Goal: Check status: Check status

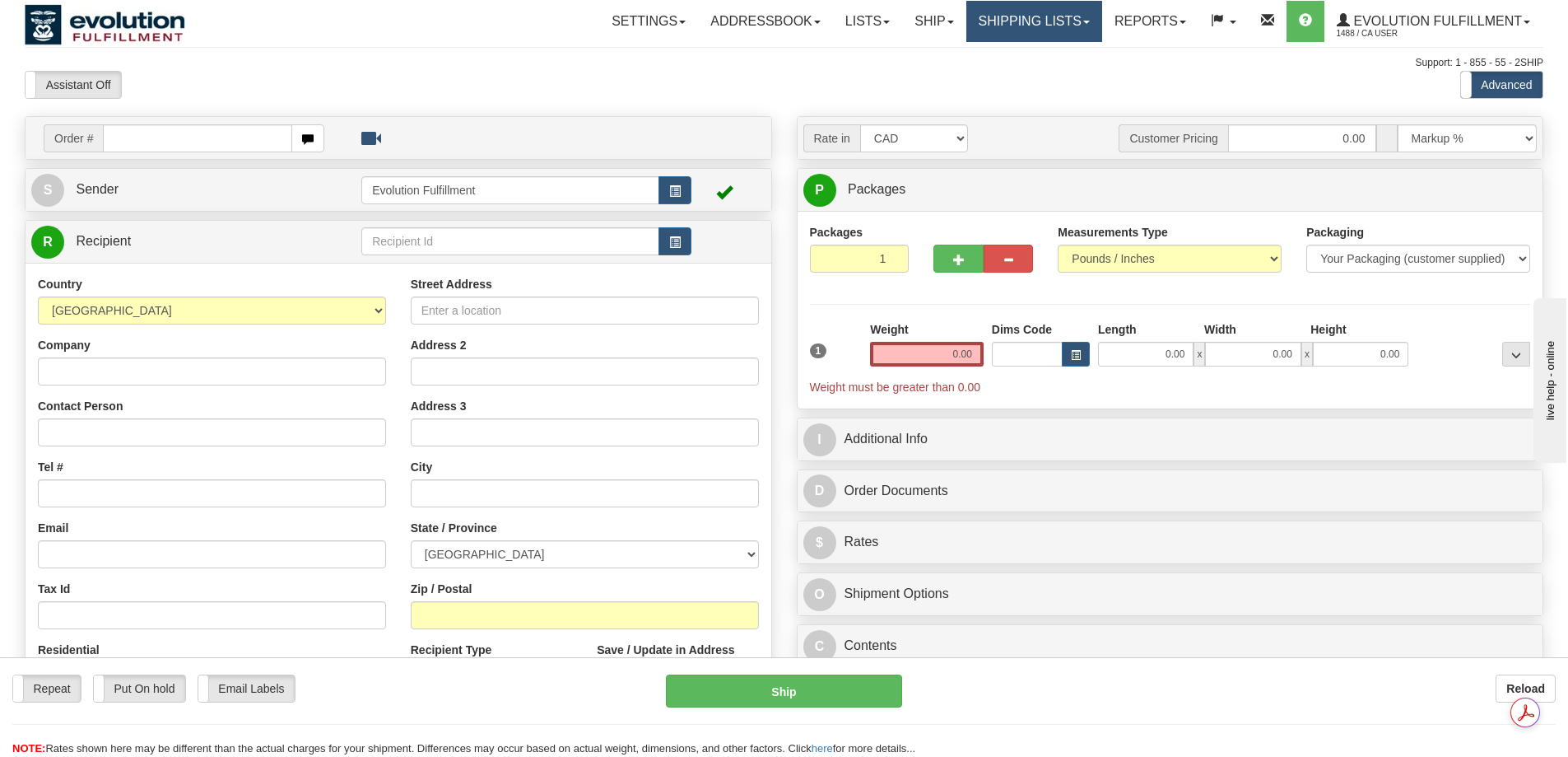
click at [992, 27] on link "Shipping lists" at bounding box center [1034, 21] width 136 height 41
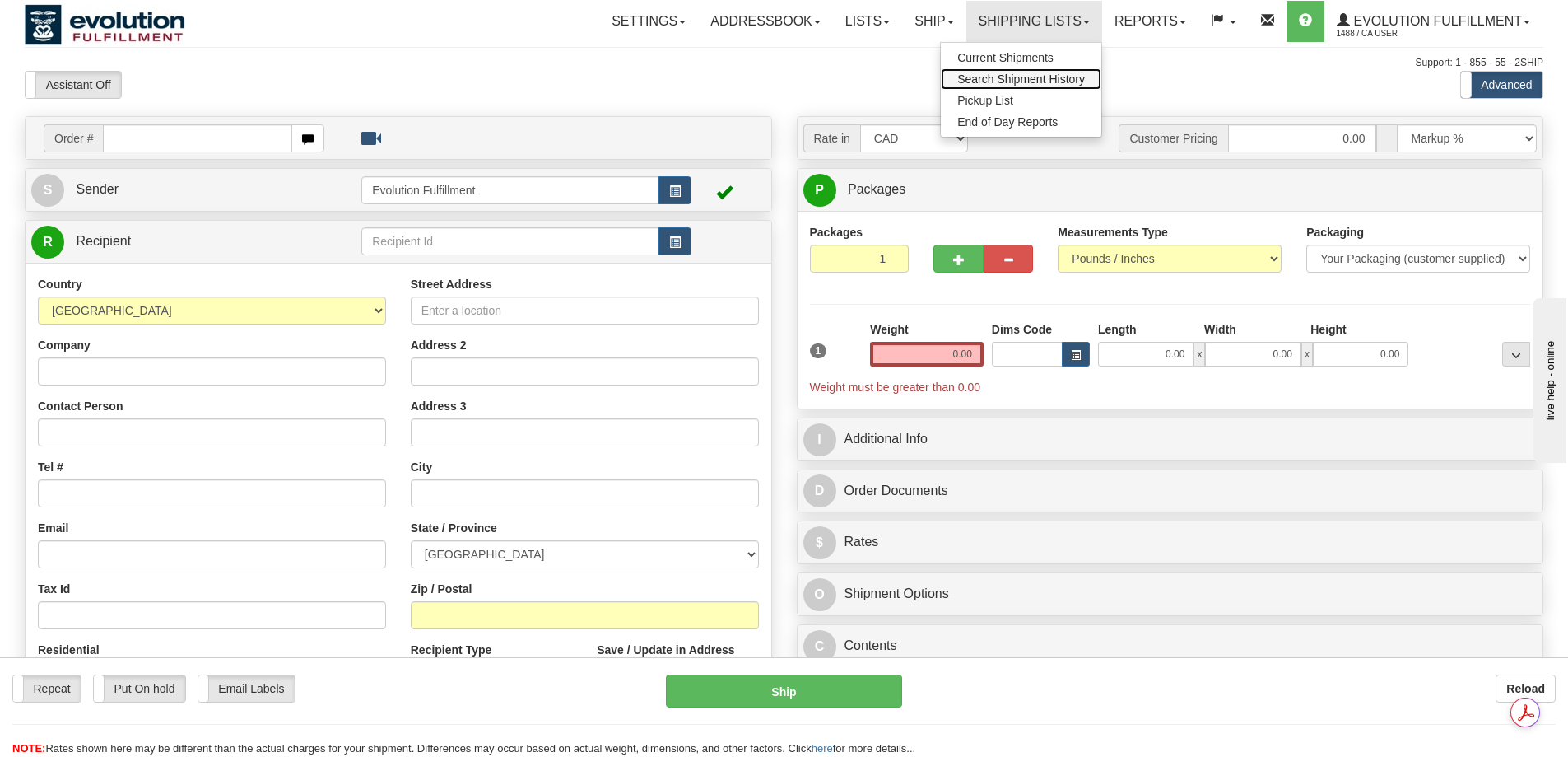
click at [1010, 77] on span "Search Shipment History" at bounding box center [1021, 78] width 128 height 13
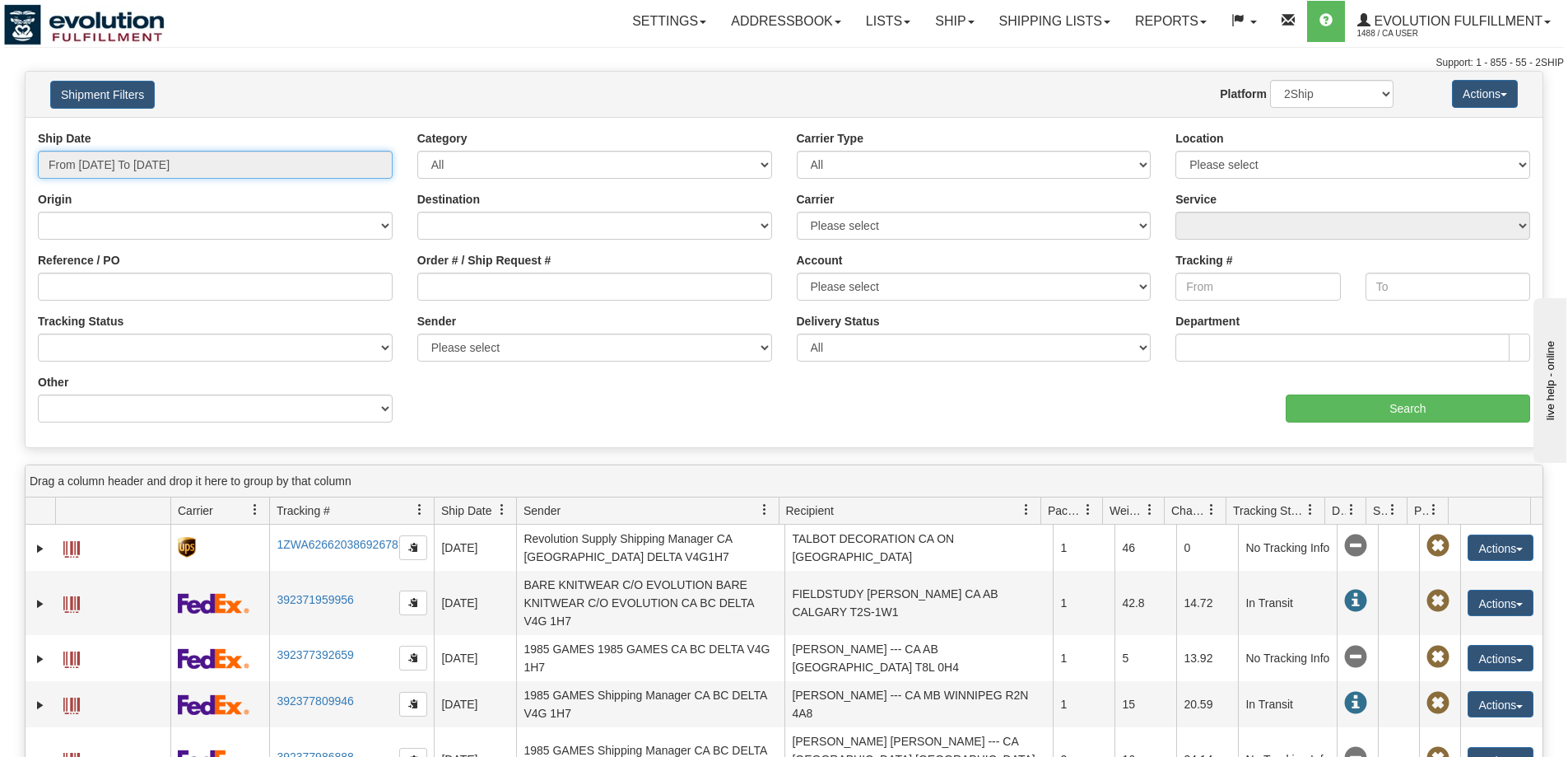
type input "[DATE]"
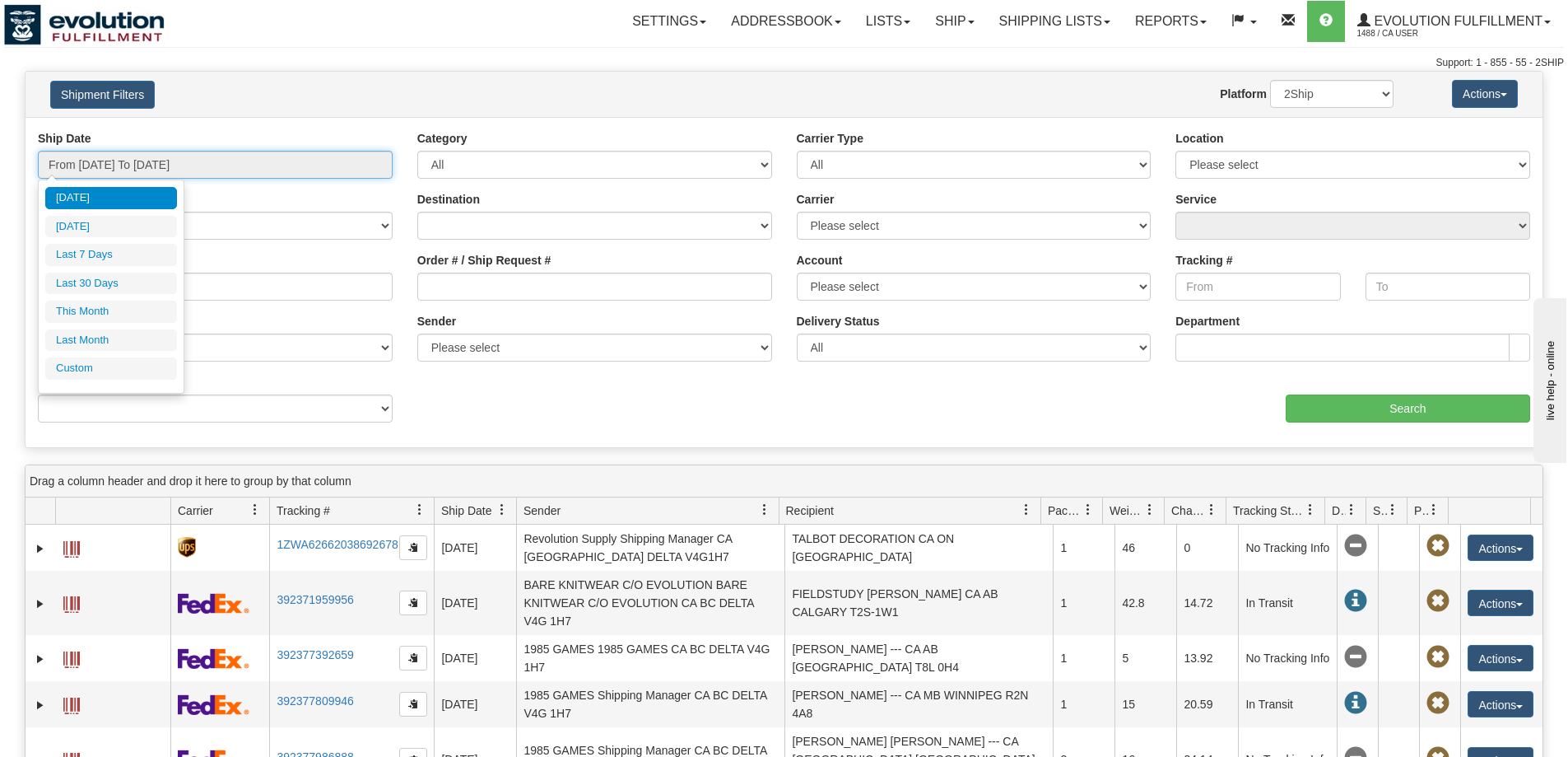
click at [176, 170] on input "From [DATE] To [DATE]" at bounding box center [214, 165] width 354 height 28
type input "[DATE]"
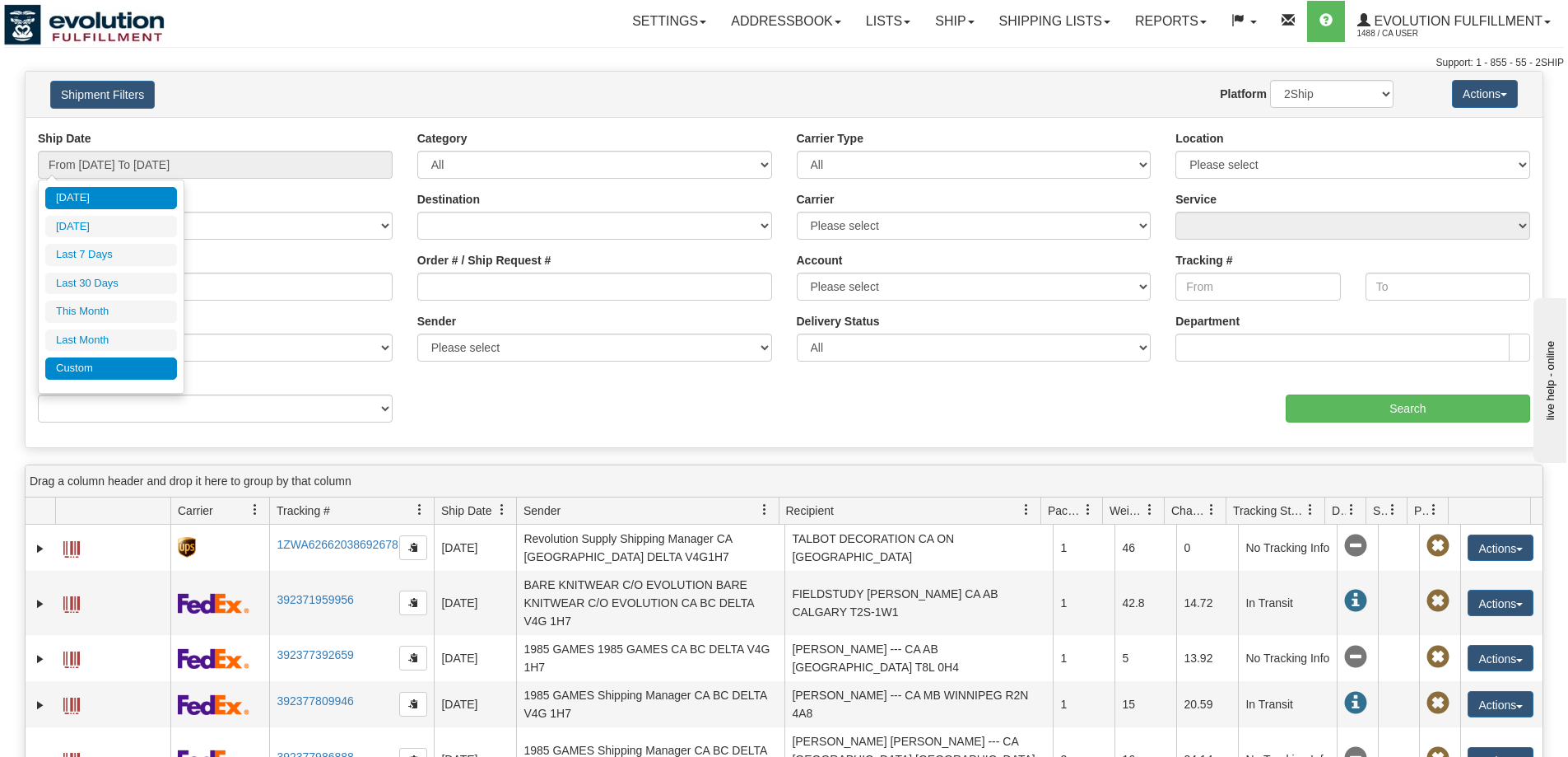
click at [130, 360] on li "Custom" at bounding box center [111, 368] width 131 height 22
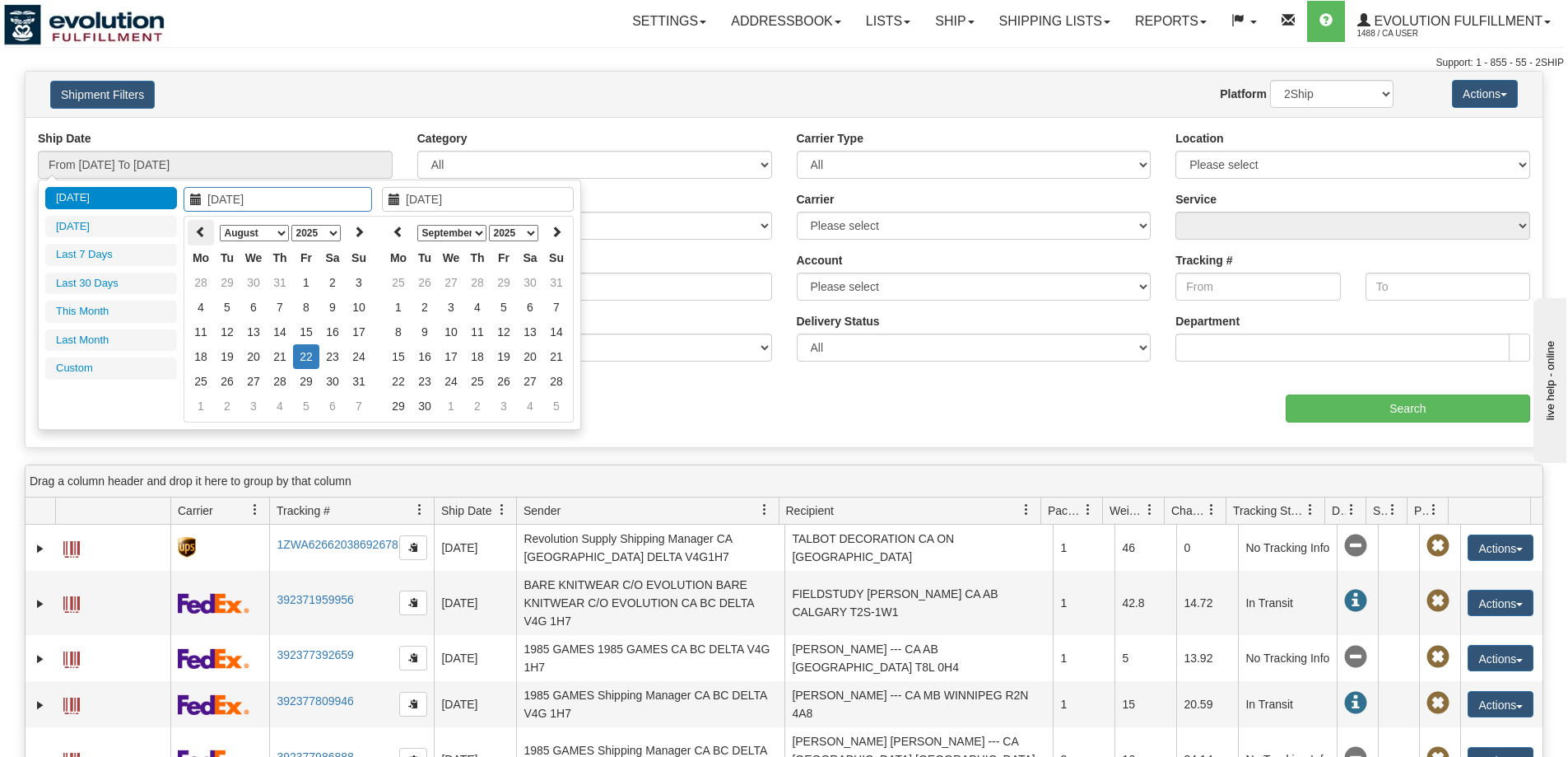
click at [201, 236] on icon at bounding box center [200, 231] width 11 height 11
type input "[DATE]"
click at [209, 381] on td "28" at bounding box center [201, 381] width 27 height 25
type input "[DATE]"
click at [209, 381] on td "28" at bounding box center [201, 381] width 27 height 25
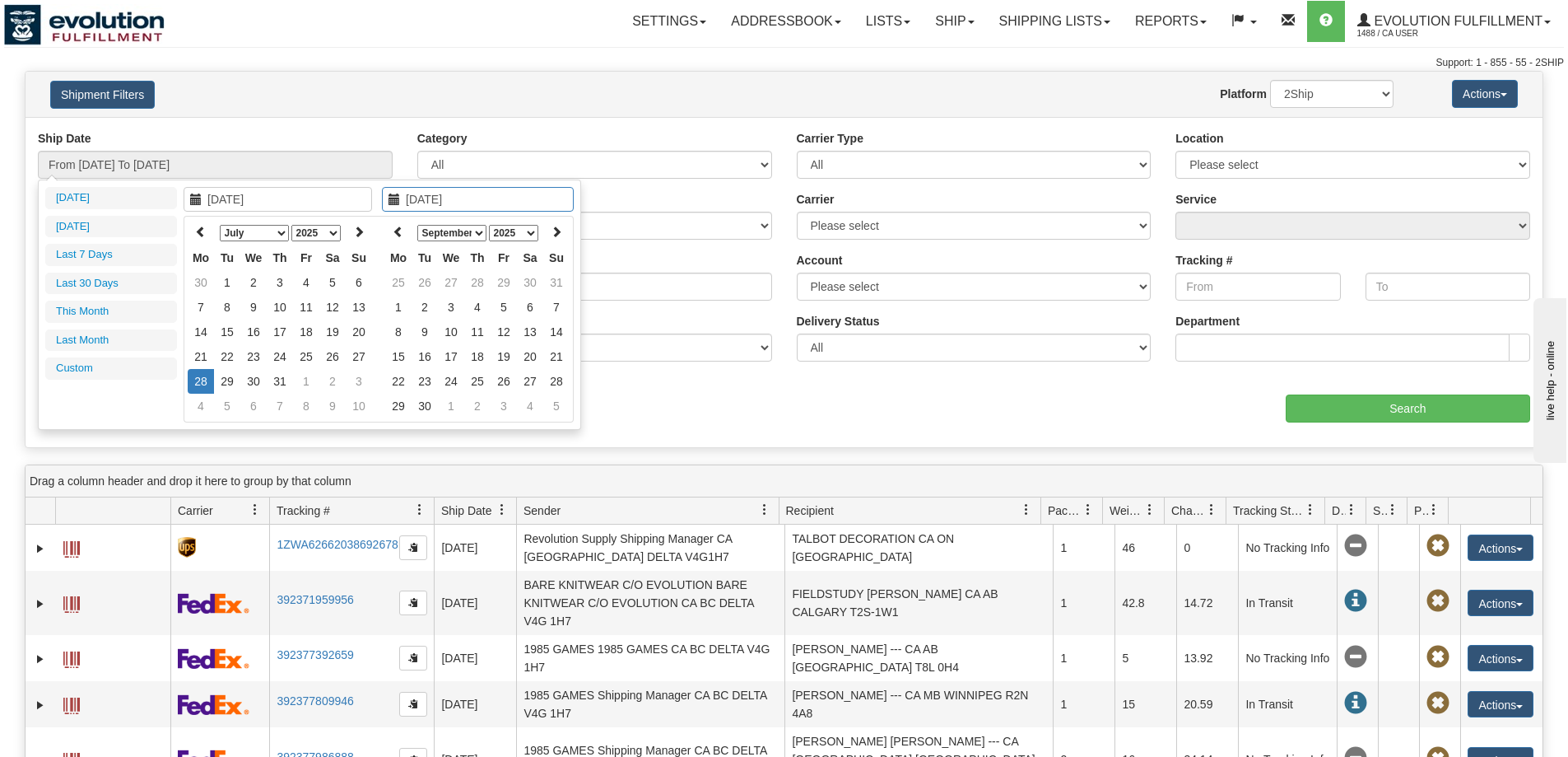
type input "From [DATE] To [DATE]"
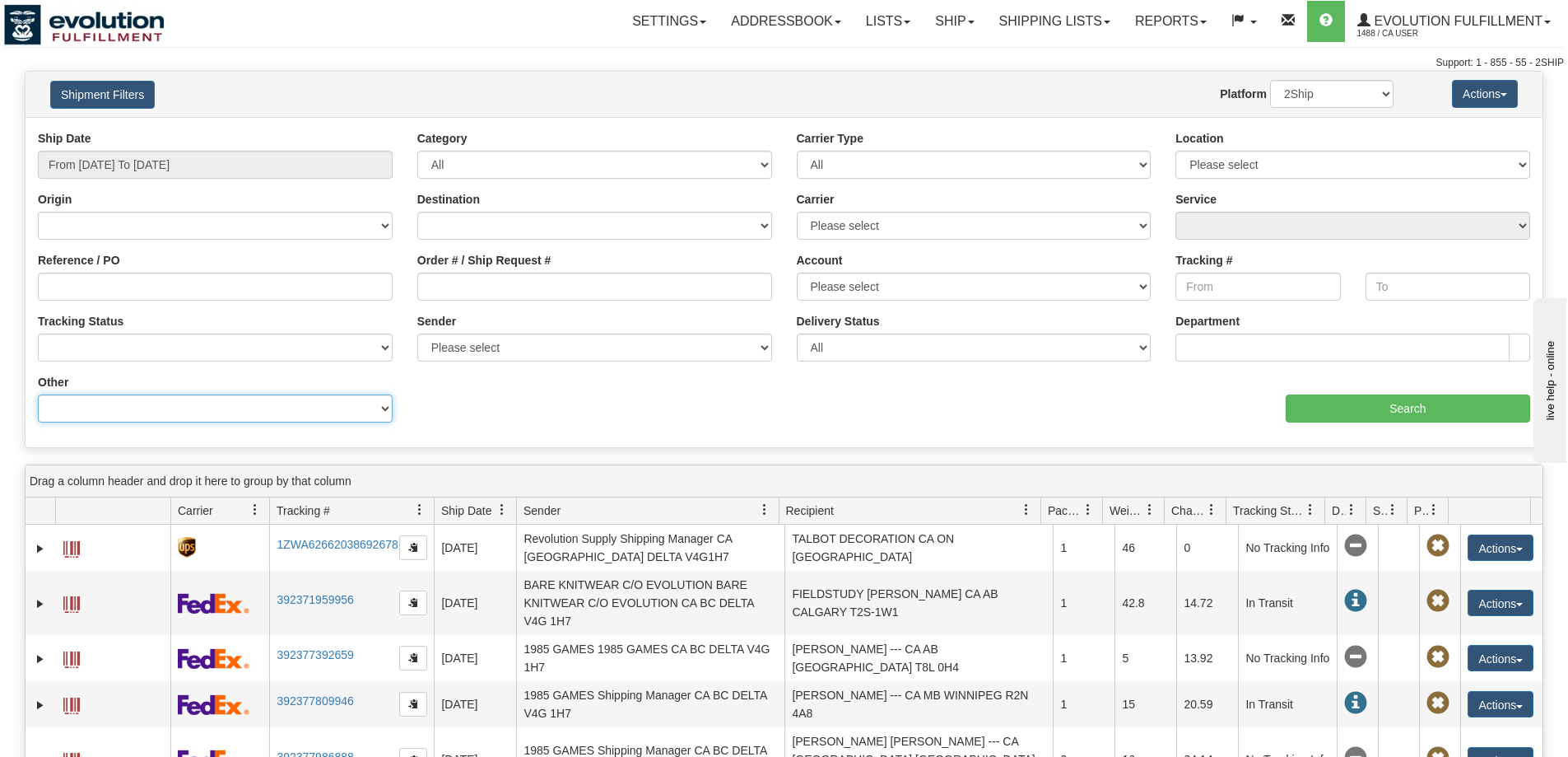
click at [227, 403] on select "Billing Account # Billing Type BOL # (LTL) Commodity Or Documents Consolidation…" at bounding box center [214, 409] width 354 height 28
select select "Recipient_Company"
click at [38, 395] on select "Billing Account # Billing Type BOL # (LTL) Commodity Or Documents Consolidation…" at bounding box center [214, 409] width 354 height 28
click at [544, 404] on input "Value" at bounding box center [594, 409] width 354 height 28
paste input "GENTLE FAWN DALLAS SHOWROOM"
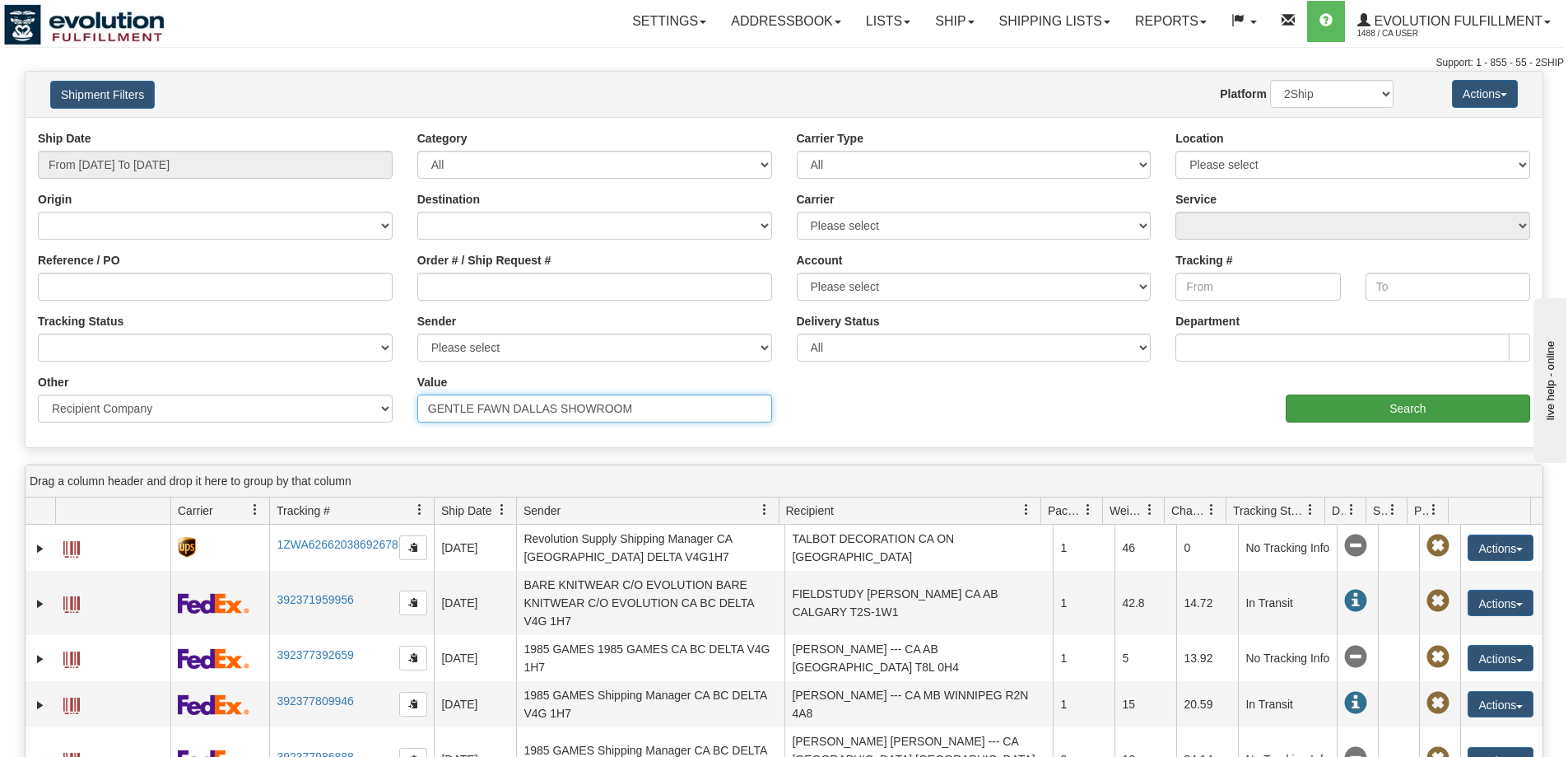
type input "GENTLE FAWN DALLAS SHOWROOM"
click at [1342, 415] on input "Search" at bounding box center [1407, 409] width 244 height 28
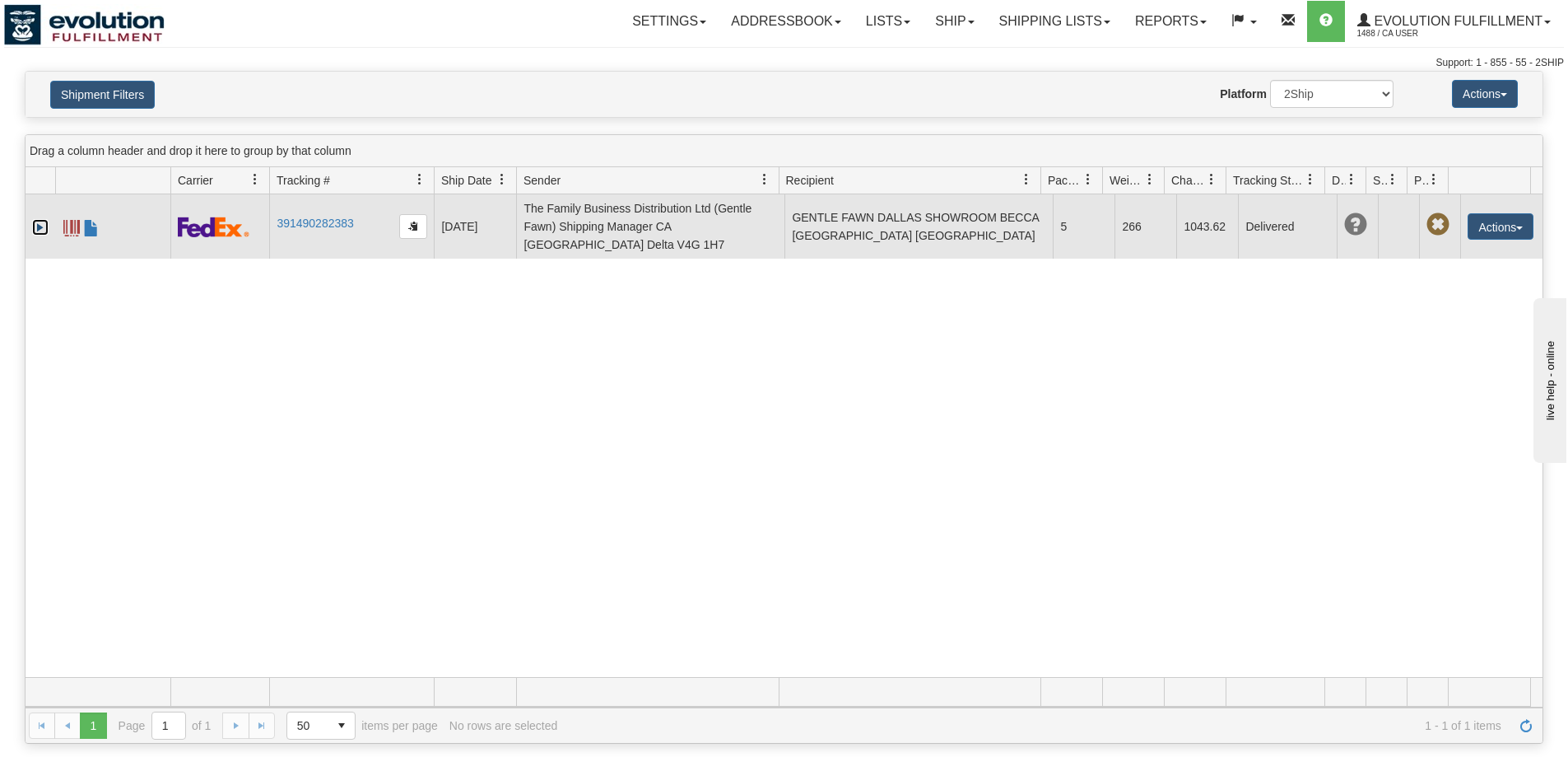
click at [33, 219] on link "Expand" at bounding box center [39, 227] width 16 height 16
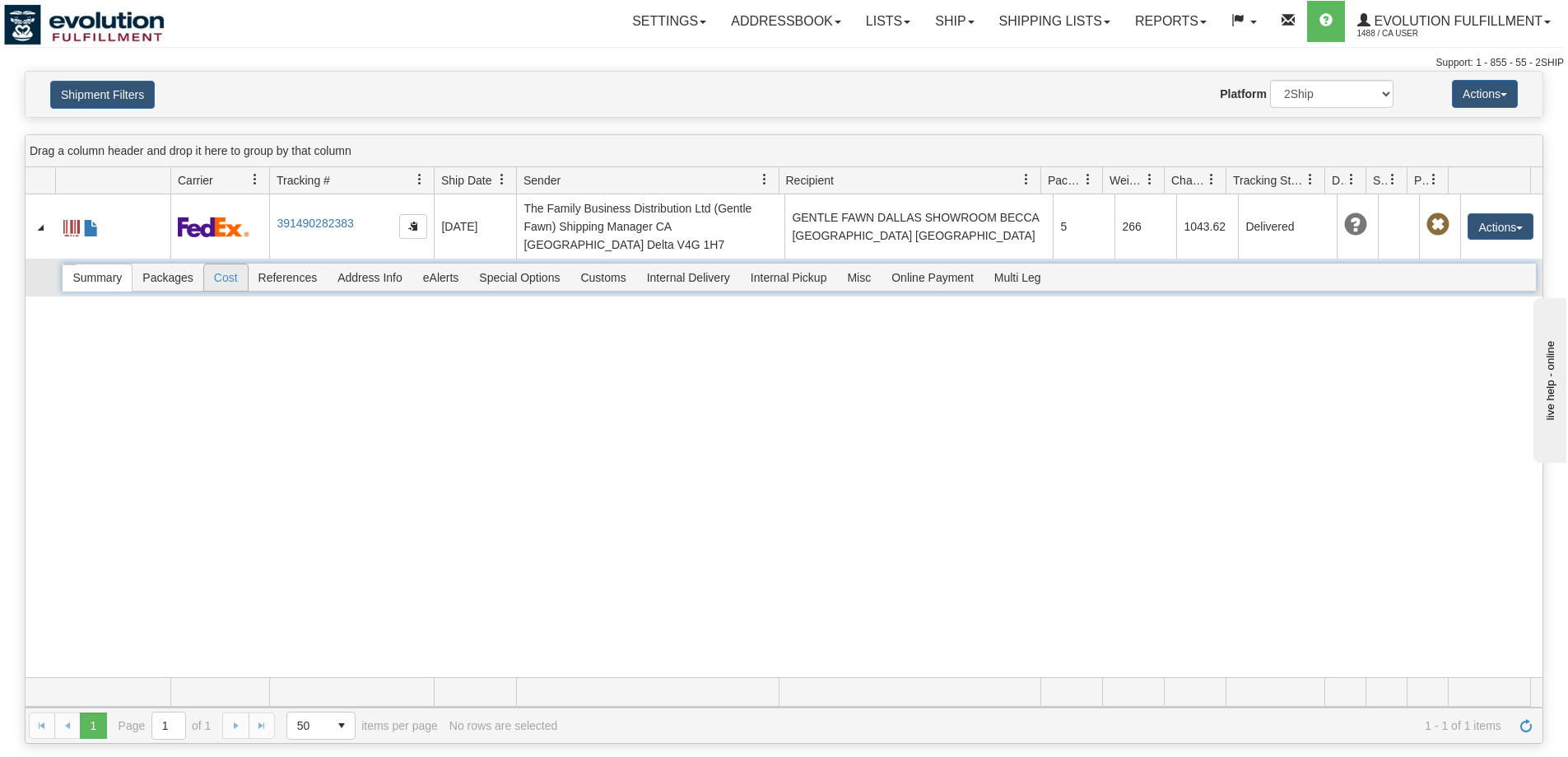
click at [236, 264] on span "Cost" at bounding box center [226, 277] width 44 height 27
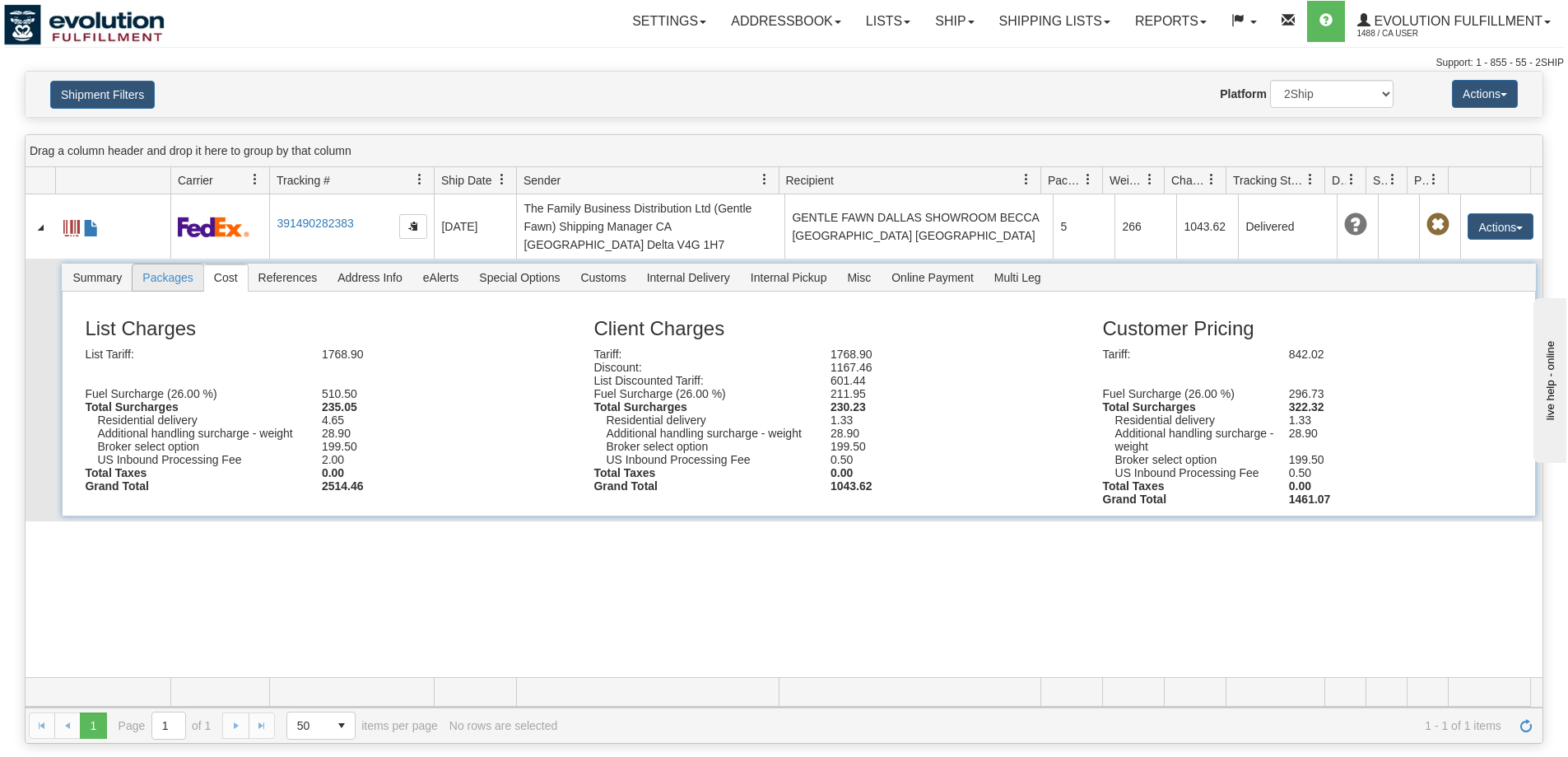
click at [153, 264] on span "Packages" at bounding box center [167, 277] width 70 height 27
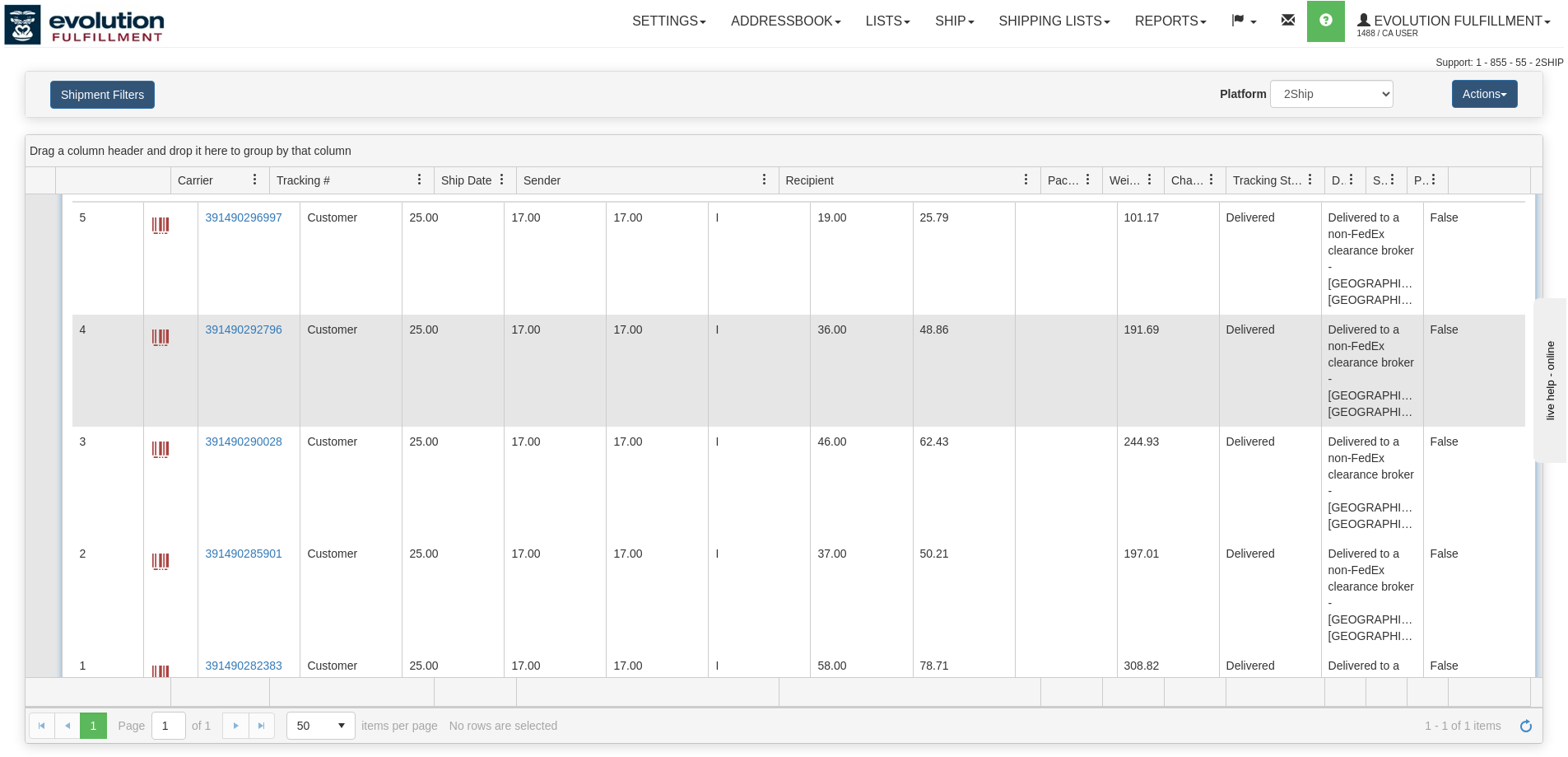
scroll to position [9, 0]
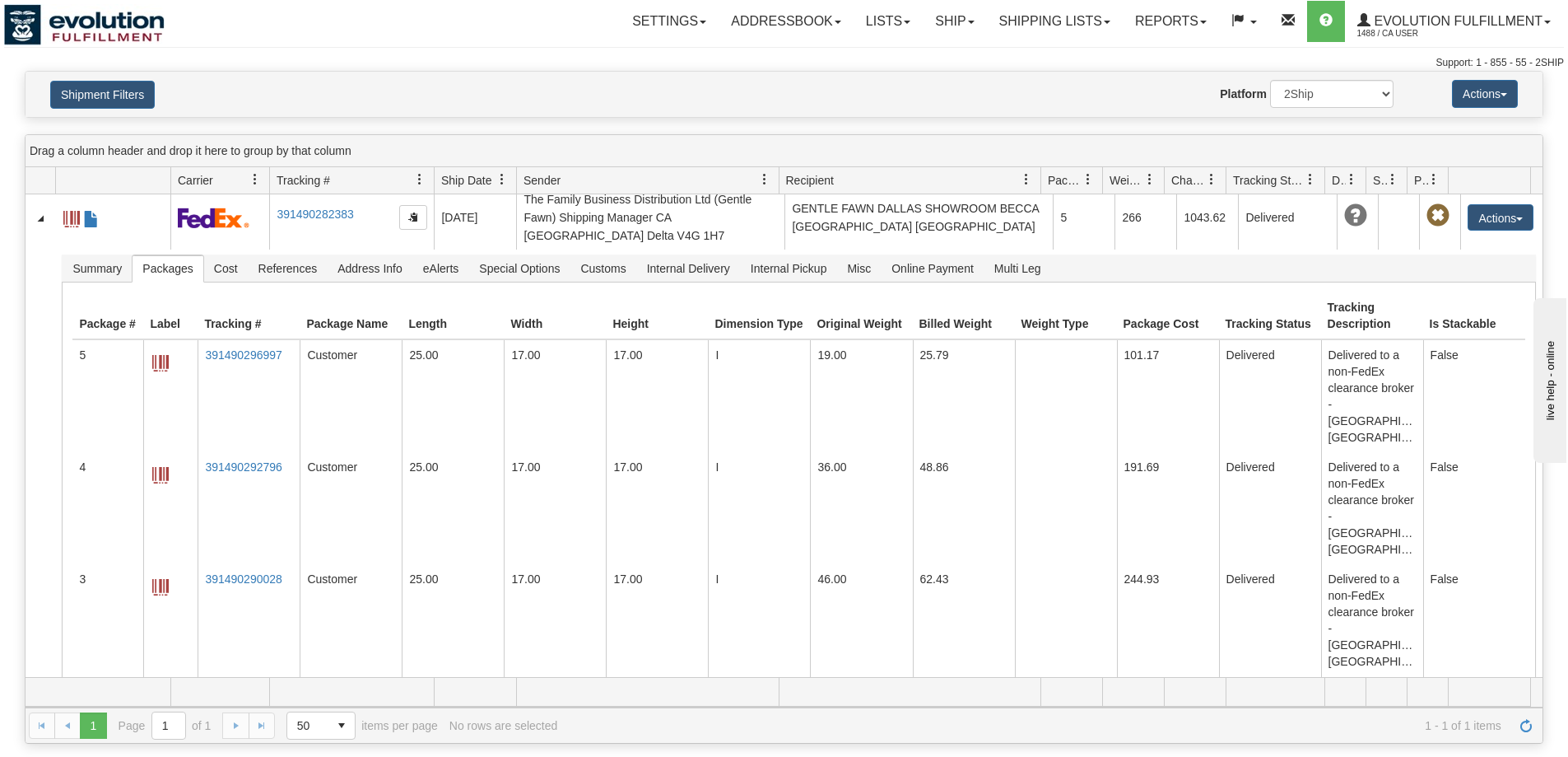
click at [112, 110] on div "Shipment Filters Website Agent Nothing selected Client User Platform 2Ship Impo…" at bounding box center [784, 94] width 1517 height 45
click at [112, 100] on button "Shipment Filters" at bounding box center [103, 94] width 105 height 28
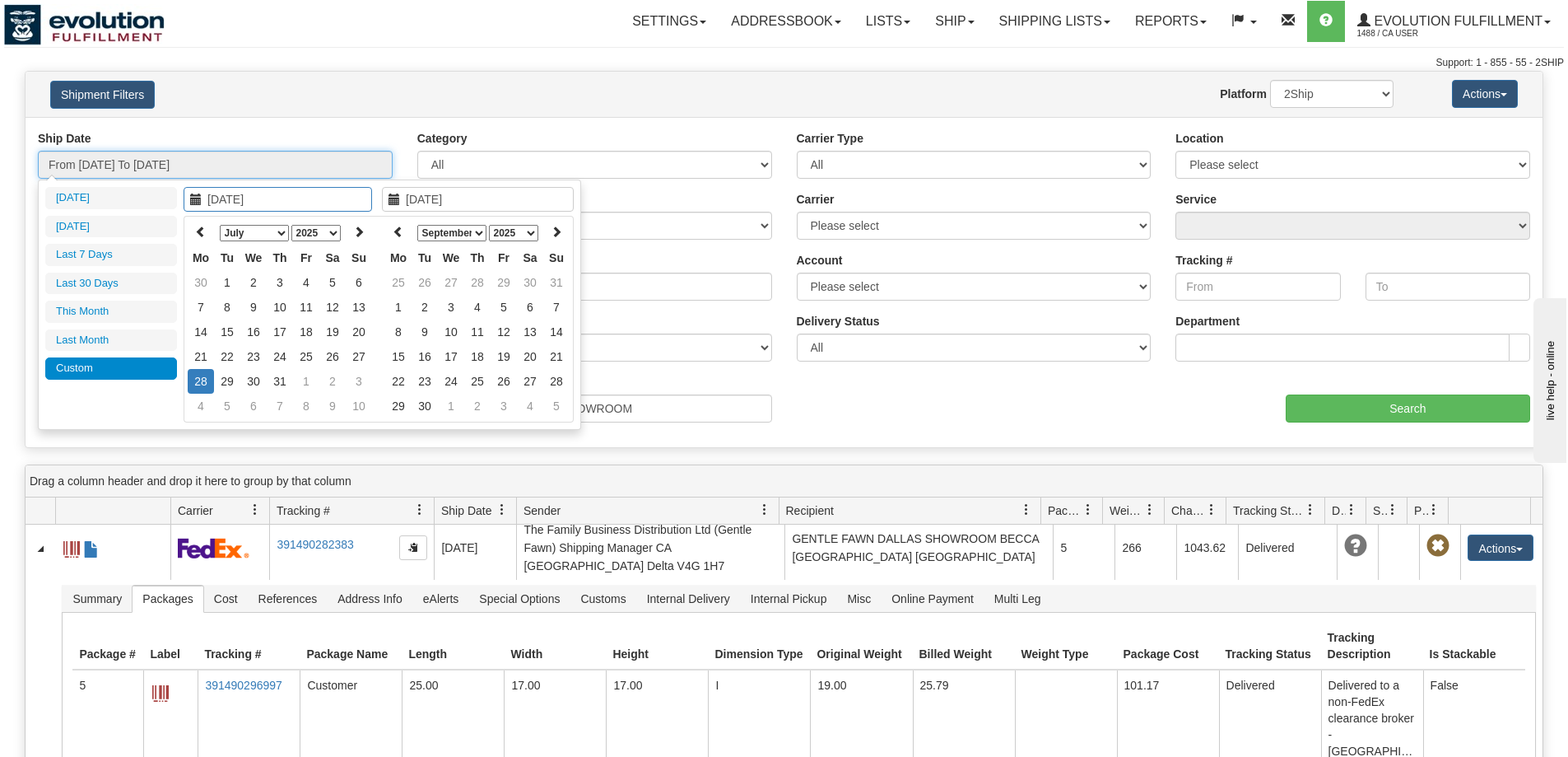
click at [172, 160] on input "From [DATE] To [DATE]" at bounding box center [214, 165] width 354 height 28
type input "[DATE]"
click at [302, 385] on td "1" at bounding box center [306, 381] width 27 height 25
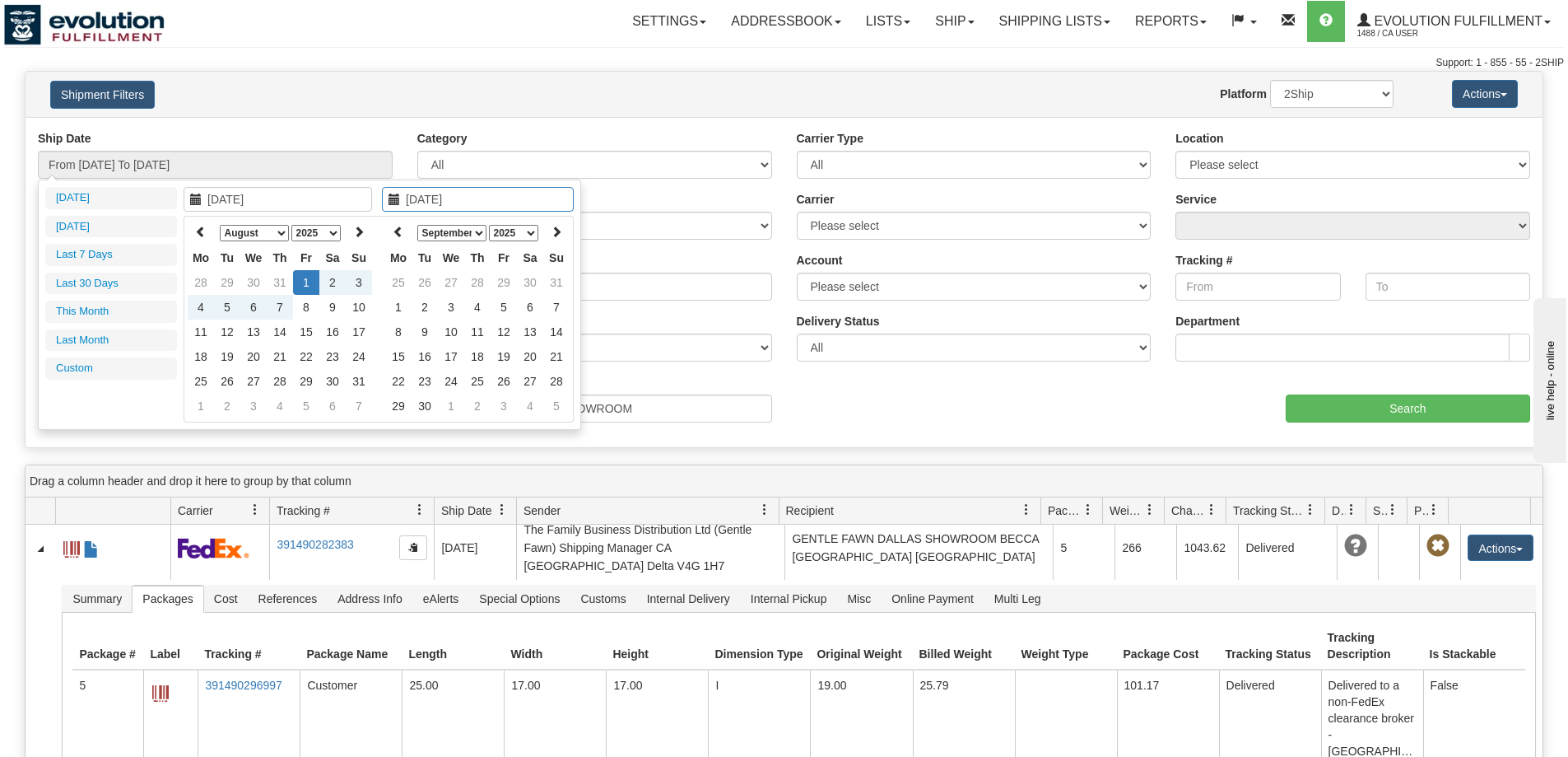
type input "[DATE]"
click at [305, 288] on td "1" at bounding box center [306, 282] width 27 height 25
type input "From [DATE] To [DATE]"
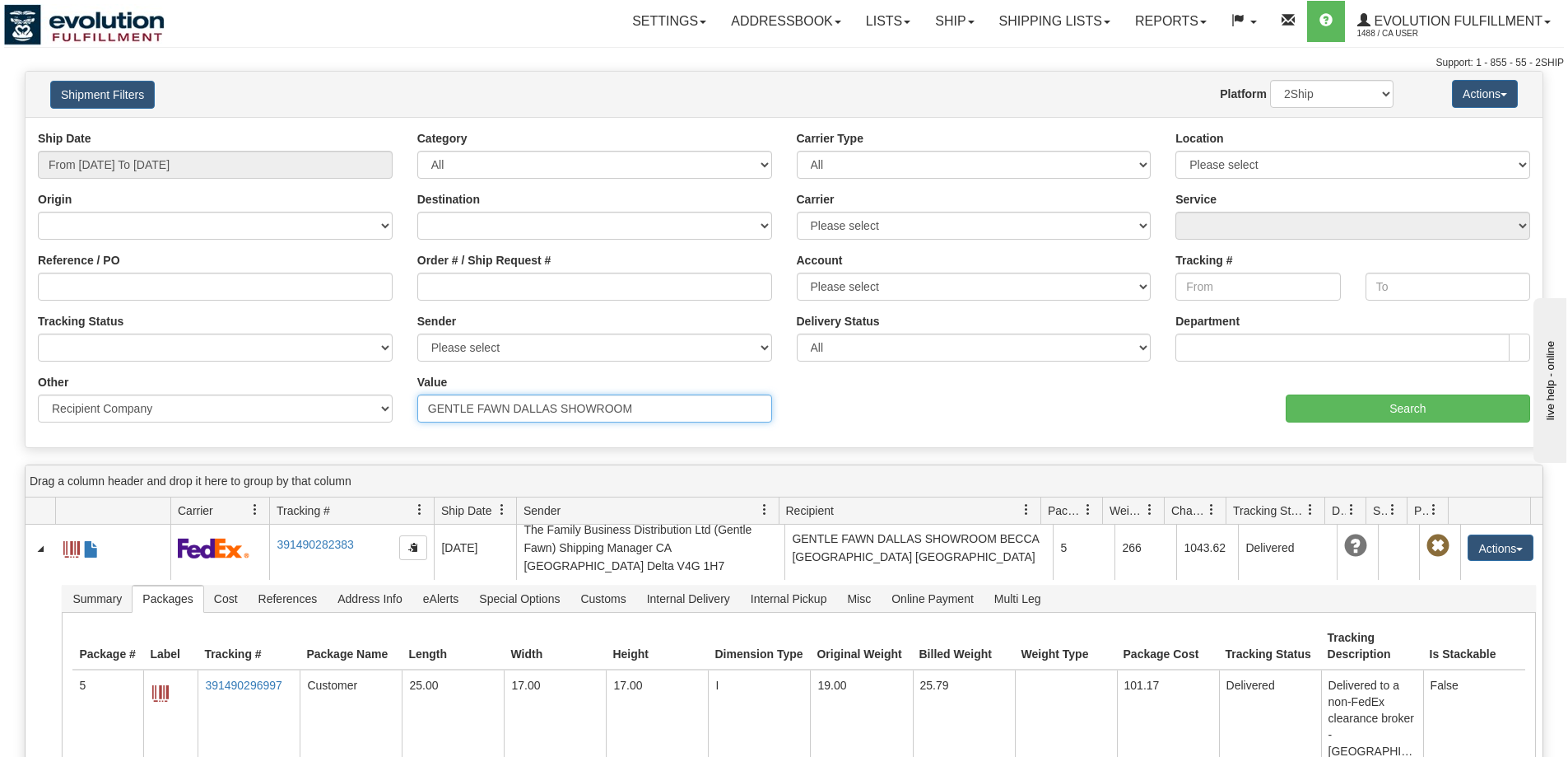
drag, startPoint x: 481, startPoint y: 418, endPoint x: 204, endPoint y: 397, distance: 277.8
click at [204, 374] on div "Other Billing Account # Billing Type BOL # (LTL) Commodity Or Documents Consoli…" at bounding box center [784, 374] width 1517 height 0
paste input "[PERSON_NAME]"
type input "[PERSON_NAME]"
click at [1370, 408] on input "Search" at bounding box center [1407, 409] width 244 height 28
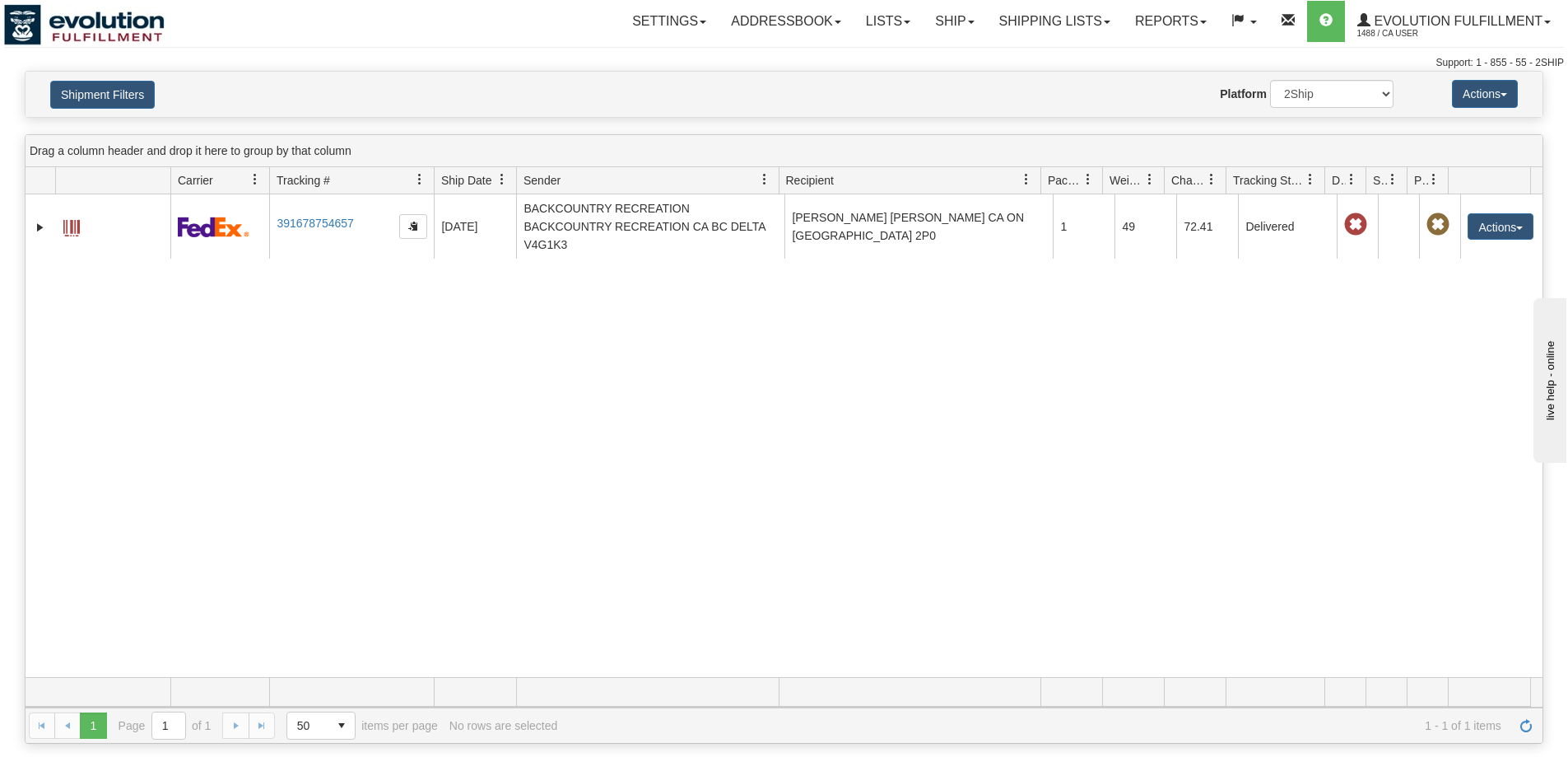
scroll to position [0, 0]
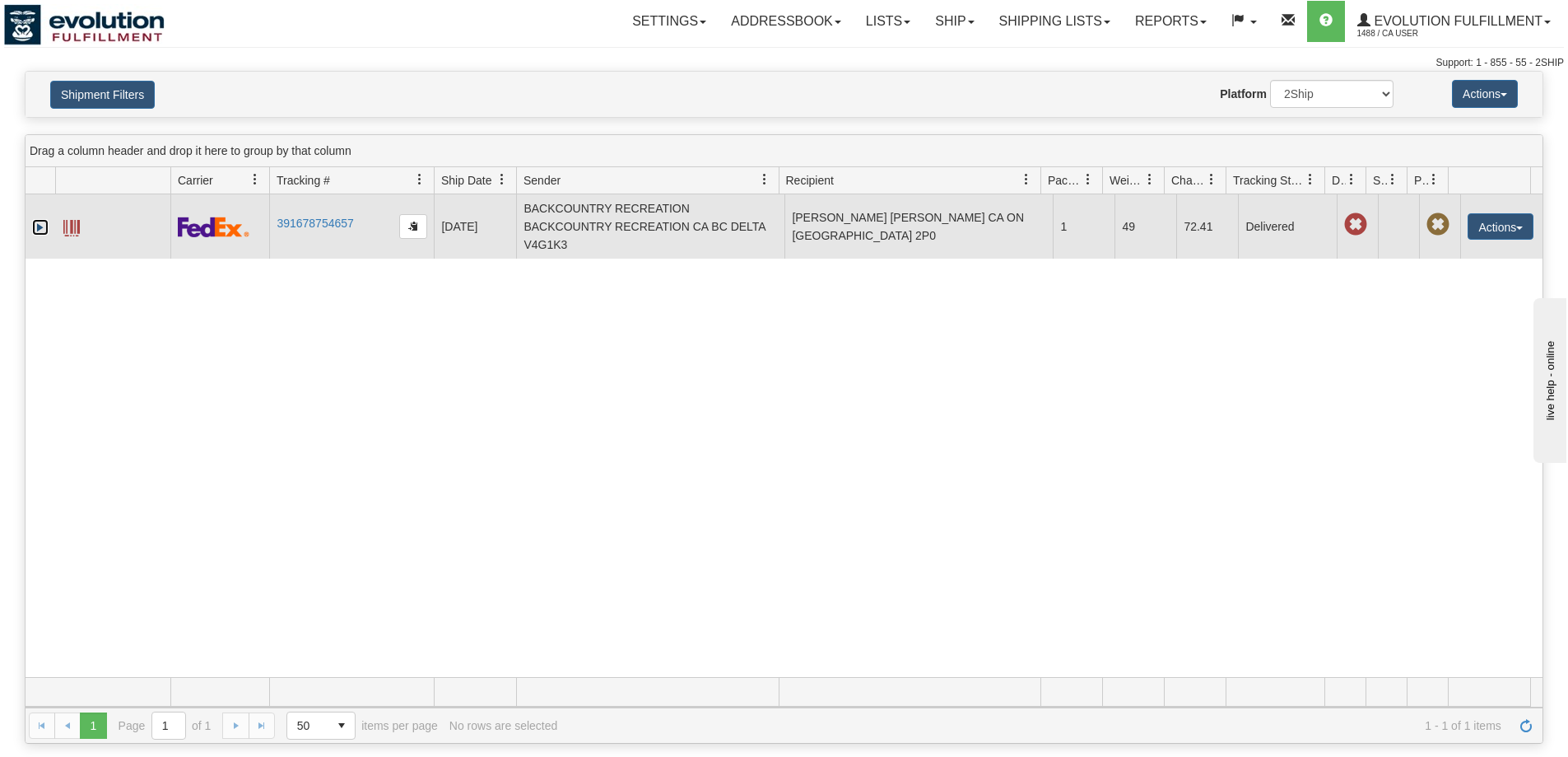
click at [35, 227] on link "Expand" at bounding box center [39, 227] width 16 height 16
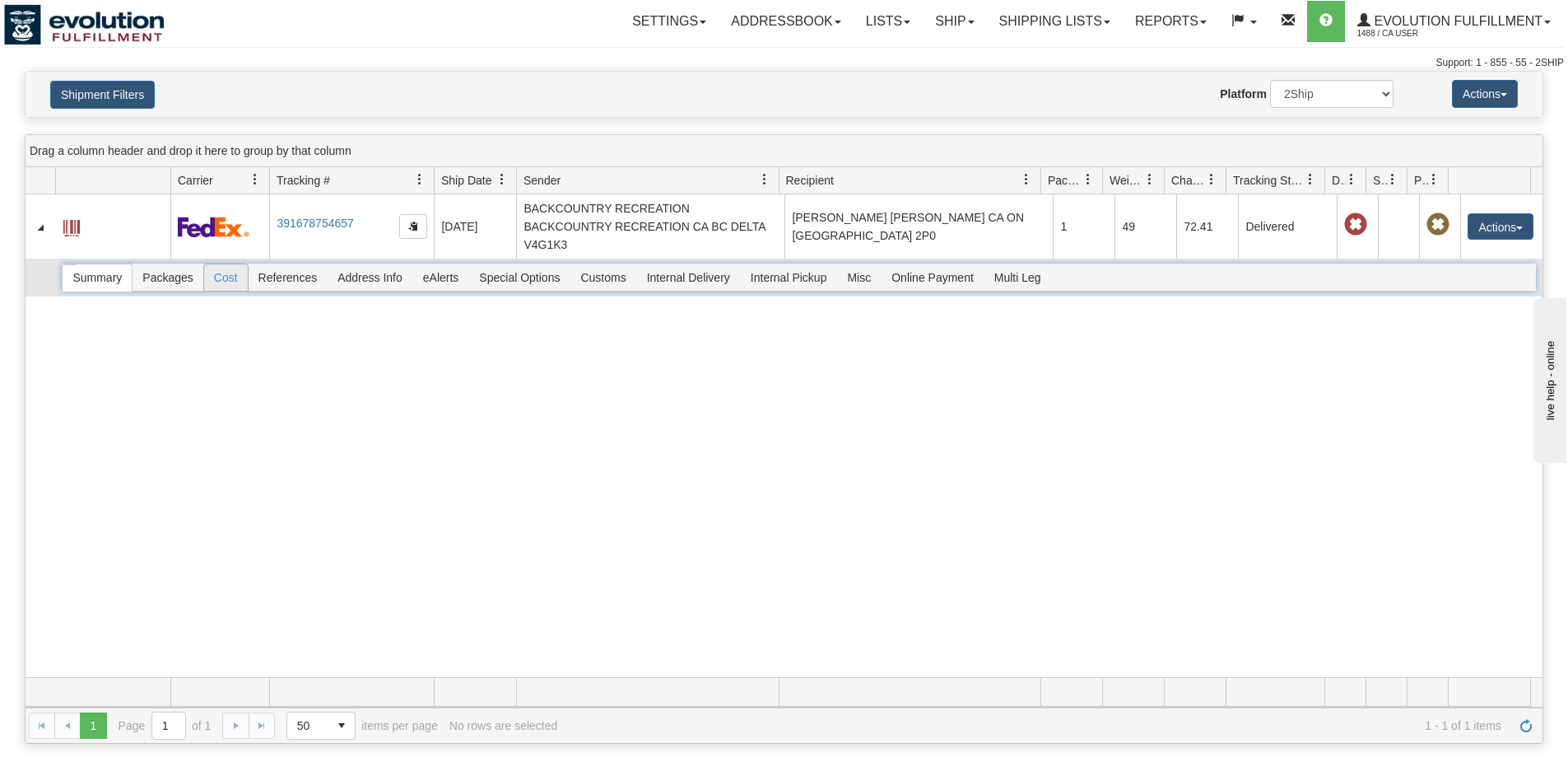
click at [222, 277] on span "Cost" at bounding box center [226, 277] width 44 height 27
